Goal: Check status: Check status

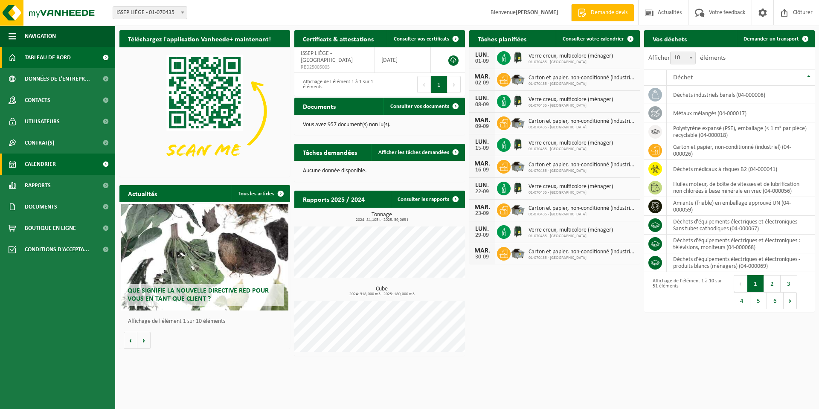
click at [41, 163] on span "Calendrier" at bounding box center [40, 164] width 31 height 21
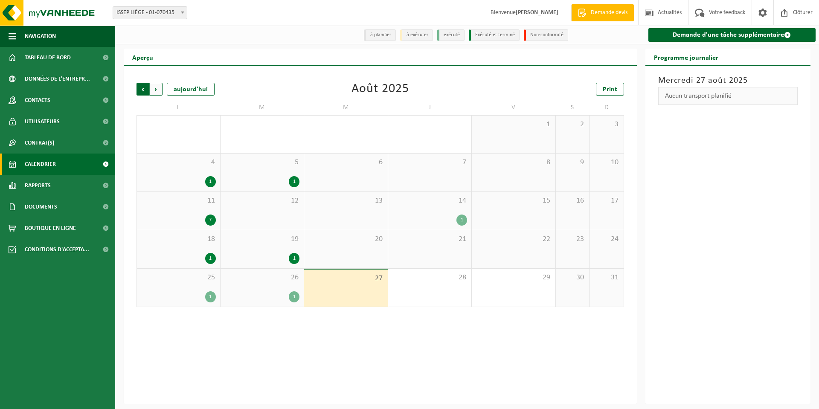
click at [154, 91] on span "Suivant" at bounding box center [156, 89] width 13 height 13
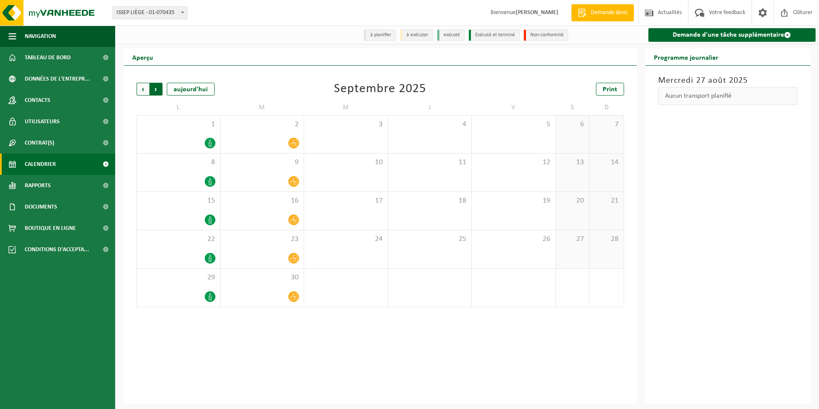
click at [144, 89] on span "Précédent" at bounding box center [143, 89] width 13 height 13
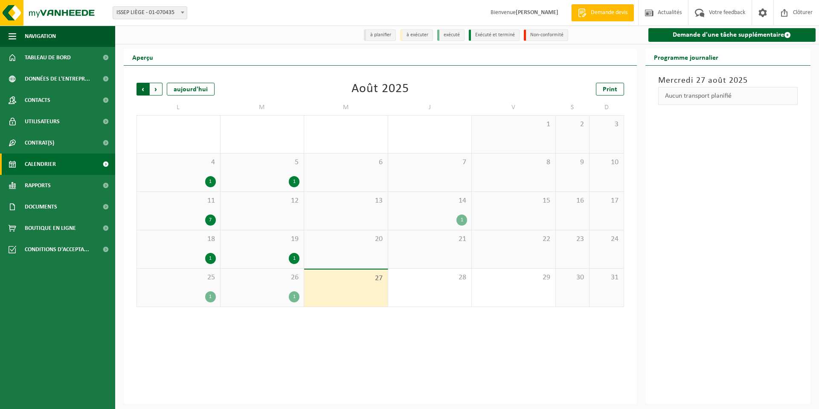
click at [157, 93] on span "Suivant" at bounding box center [156, 89] width 13 height 13
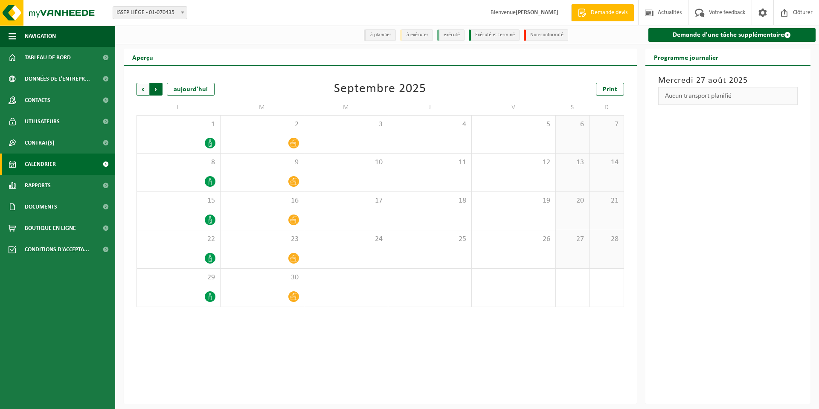
click at [144, 93] on span "Précédent" at bounding box center [143, 89] width 13 height 13
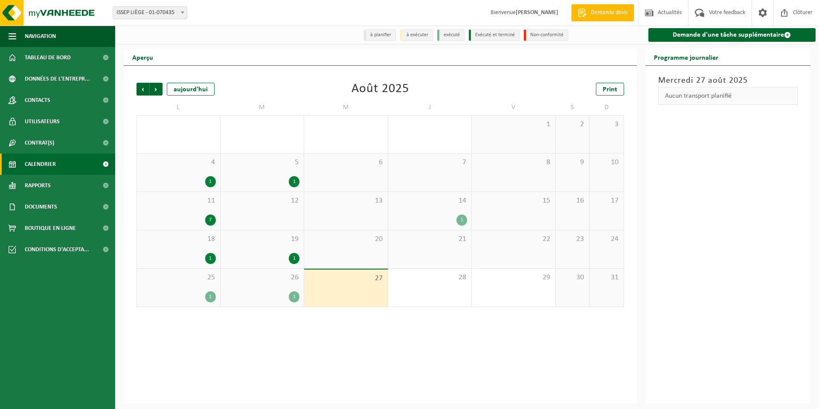
click at [264, 294] on div "1" at bounding box center [262, 296] width 75 height 11
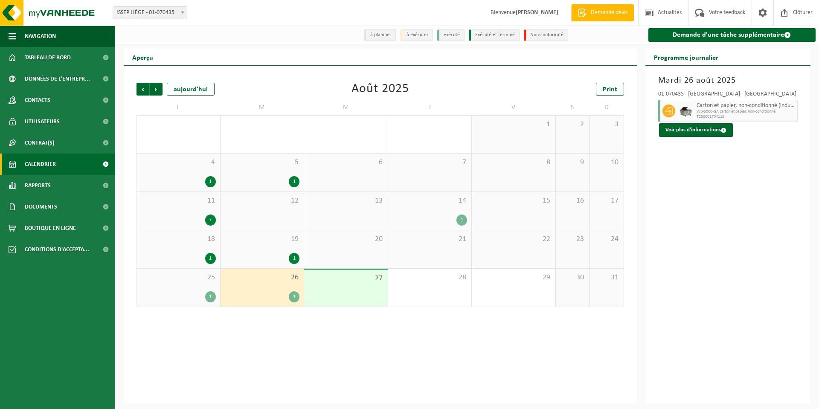
click at [206, 291] on div "25 1" at bounding box center [178, 288] width 83 height 38
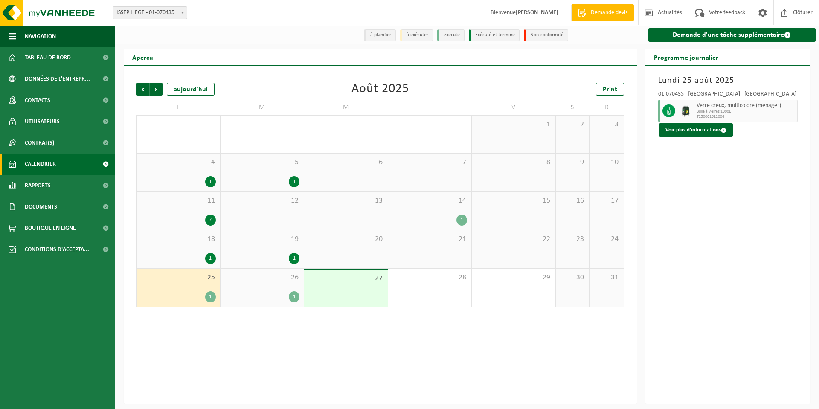
click at [363, 294] on div "27" at bounding box center [346, 288] width 84 height 37
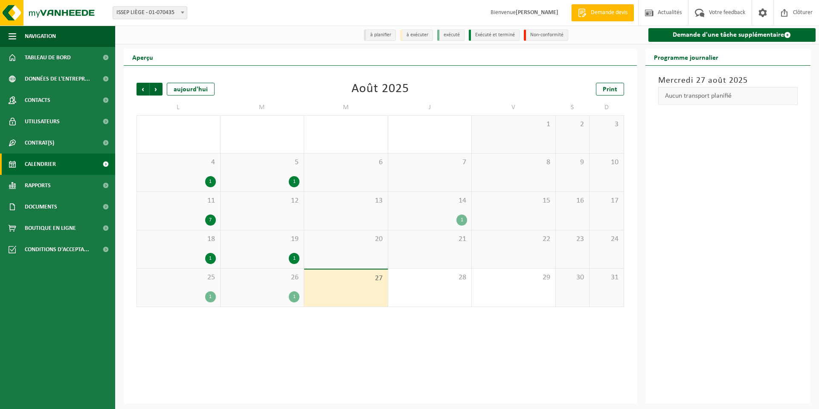
click at [420, 218] on div "1" at bounding box center [429, 220] width 75 height 11
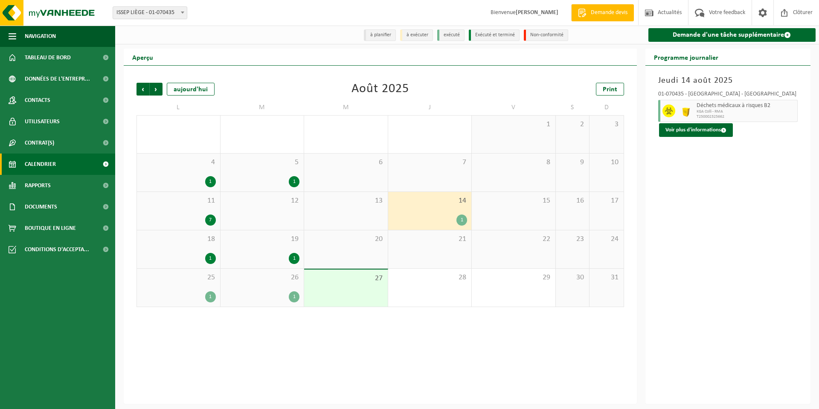
click at [344, 283] on span "27" at bounding box center [345, 278] width 75 height 9
